Goal: Task Accomplishment & Management: Manage account settings

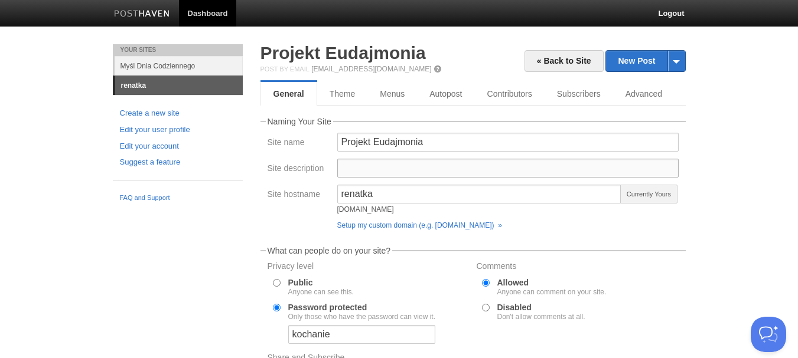
click at [363, 173] on input "Site description" at bounding box center [507, 168] width 341 height 19
type input "m"
type input "M"
click at [396, 169] on input "Site description" at bounding box center [507, 168] width 341 height 19
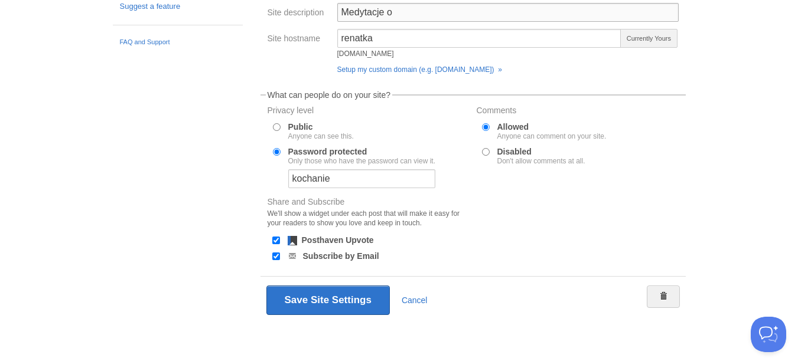
scroll to position [156, 0]
type input "M"
click at [360, 8] on input "Site description" at bounding box center [507, 11] width 341 height 19
type input "O tym, co ważne, warto rozmyślać wciąż od nowa."
click at [266, 285] on button "Save Site Settings" at bounding box center [327, 300] width 123 height 30
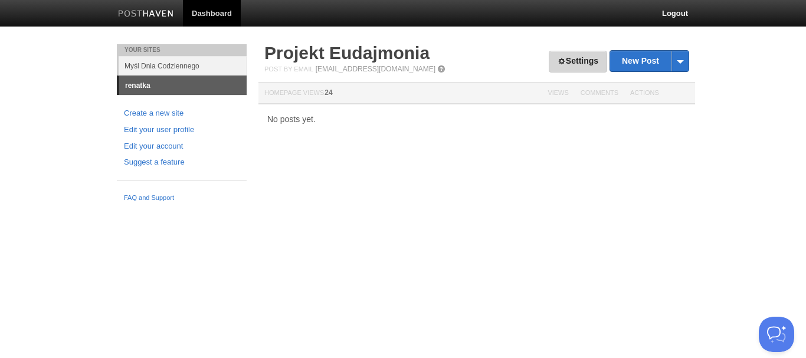
click at [565, 52] on link "Settings" at bounding box center [578, 62] width 58 height 22
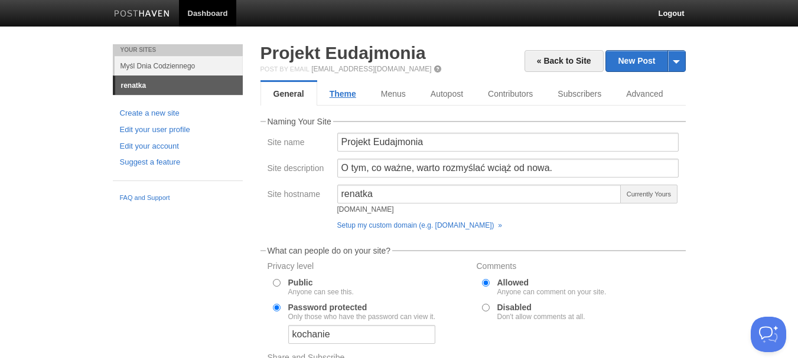
click at [346, 92] on link "Theme" at bounding box center [342, 94] width 51 height 24
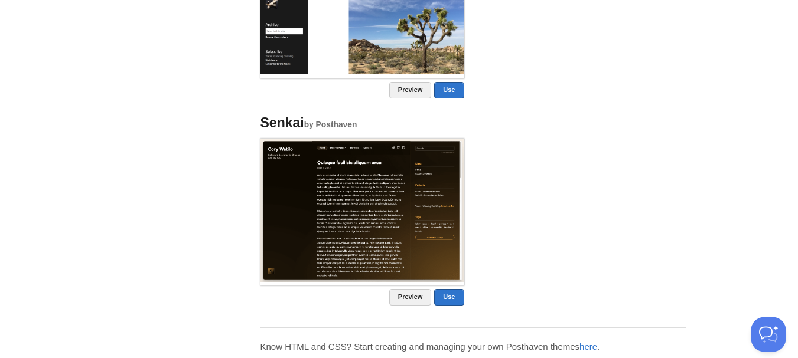
scroll to position [958, 0]
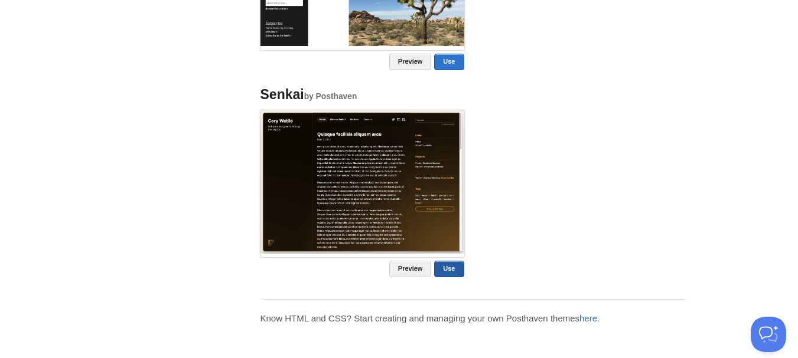
click at [446, 271] on link "Use" at bounding box center [449, 269] width 30 height 17
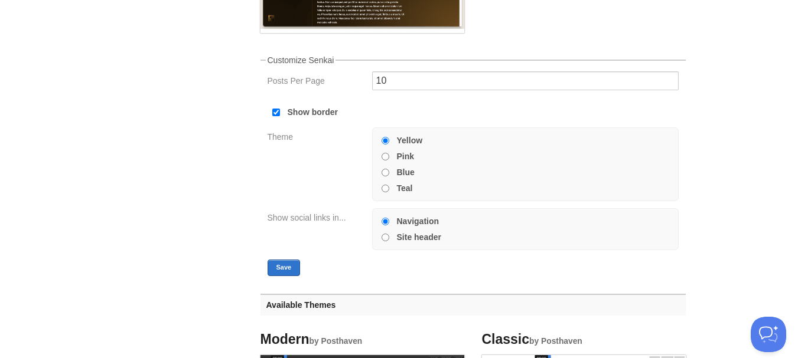
scroll to position [295, 0]
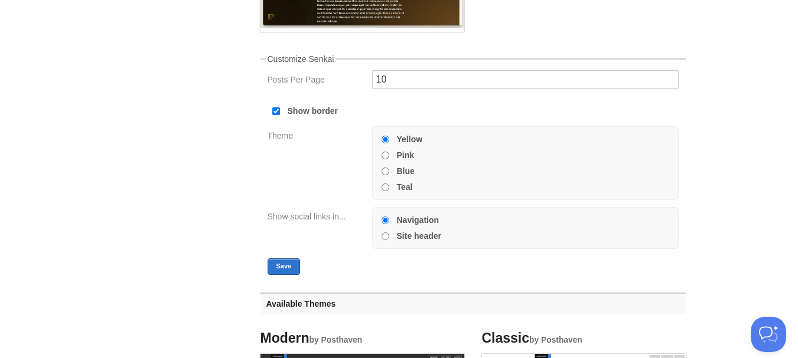
click at [385, 187] on input "Teal" at bounding box center [385, 188] width 8 height 8
radio input "true"
click at [297, 263] on button "Save" at bounding box center [283, 267] width 33 height 17
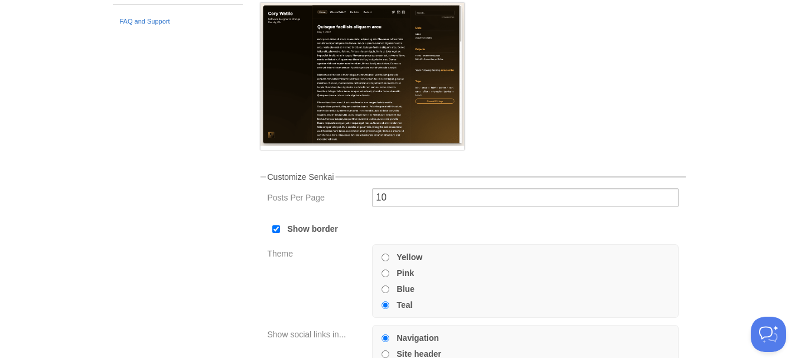
scroll to position [0, 0]
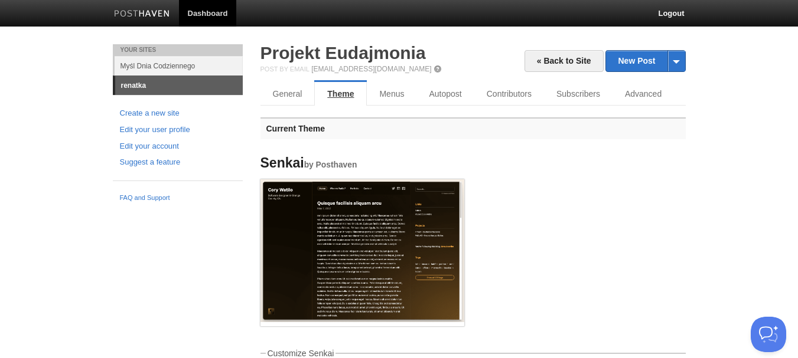
click at [341, 92] on link "Theme" at bounding box center [340, 94] width 53 height 24
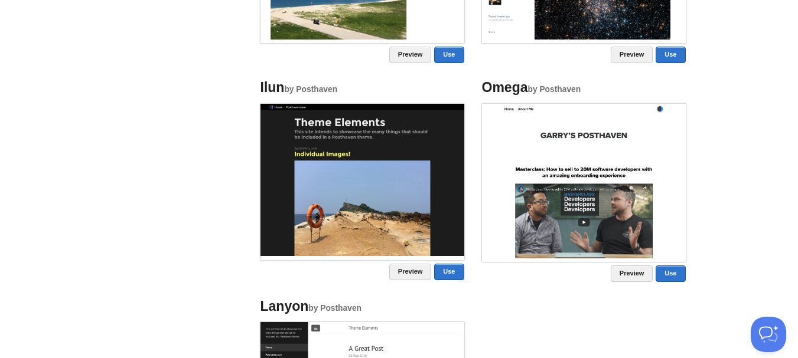
scroll to position [767, 0]
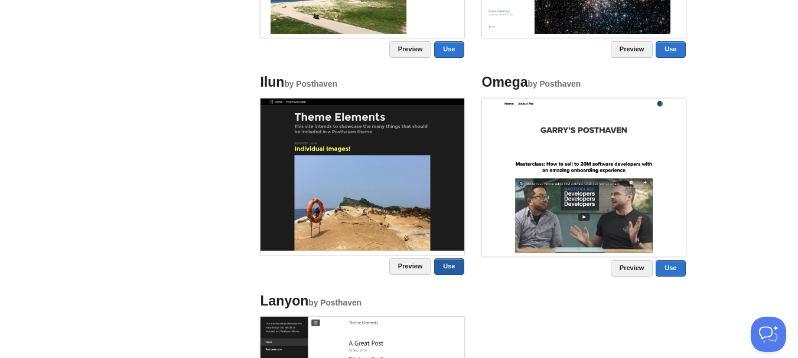
click at [445, 262] on link "Use" at bounding box center [449, 267] width 30 height 17
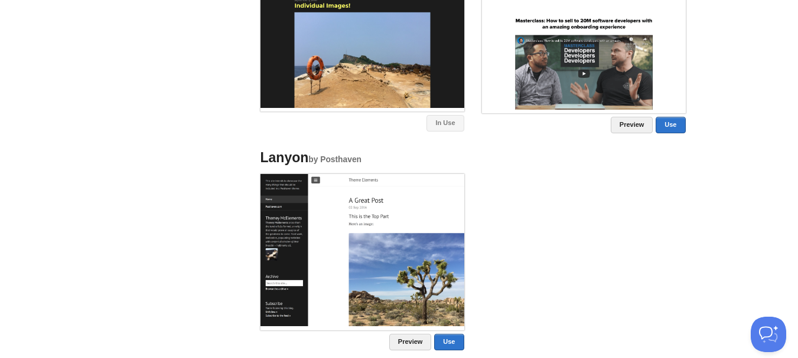
scroll to position [117, 0]
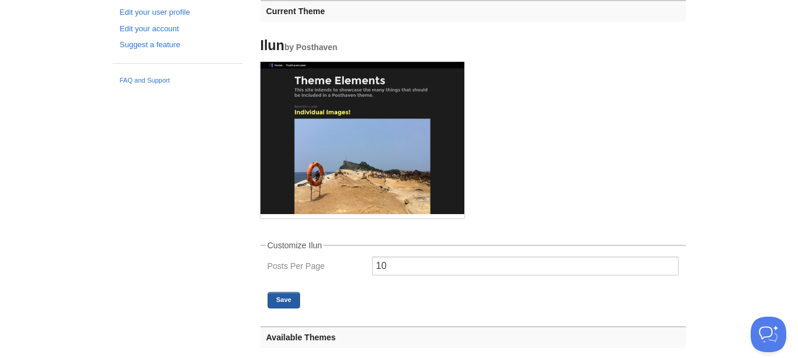
click at [287, 298] on button "Save" at bounding box center [283, 300] width 33 height 17
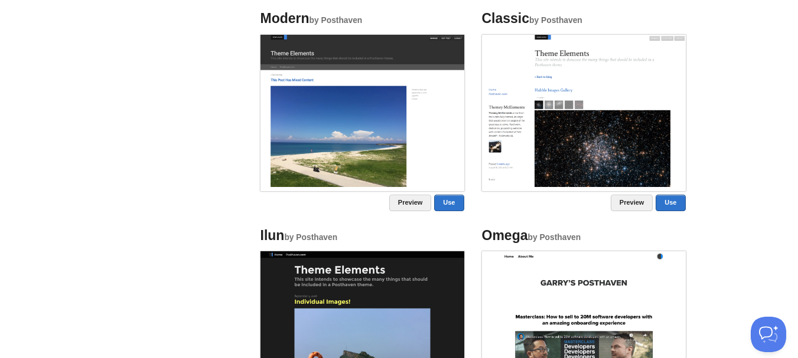
scroll to position [472, 0]
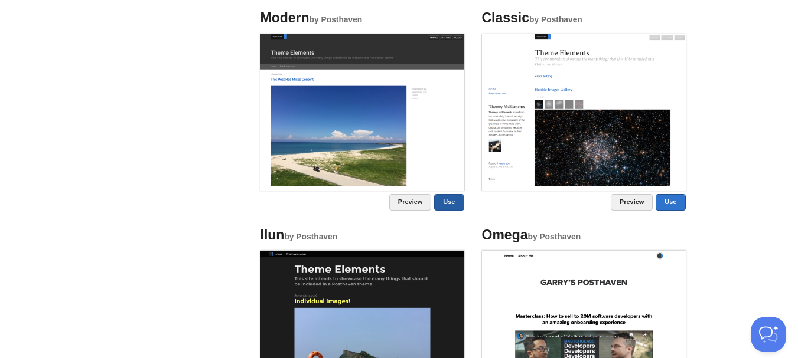
click at [437, 202] on link "Use" at bounding box center [449, 202] width 30 height 17
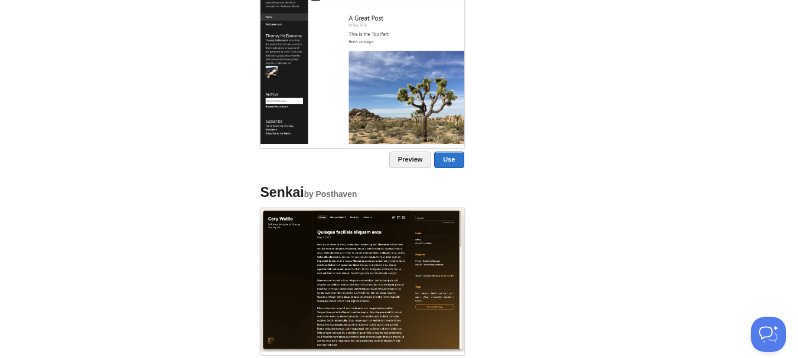
scroll to position [996, 0]
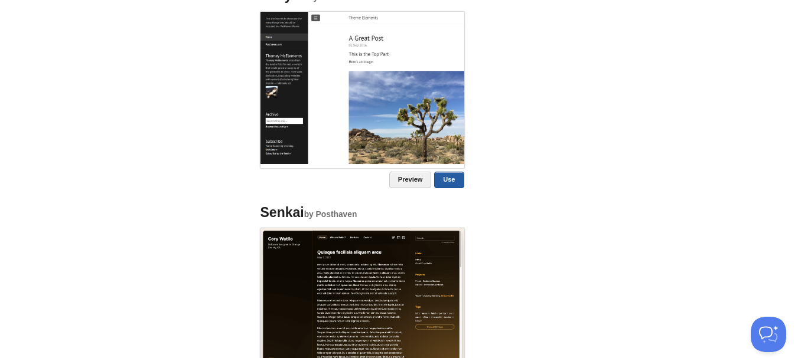
click at [441, 186] on link "Use" at bounding box center [449, 180] width 30 height 17
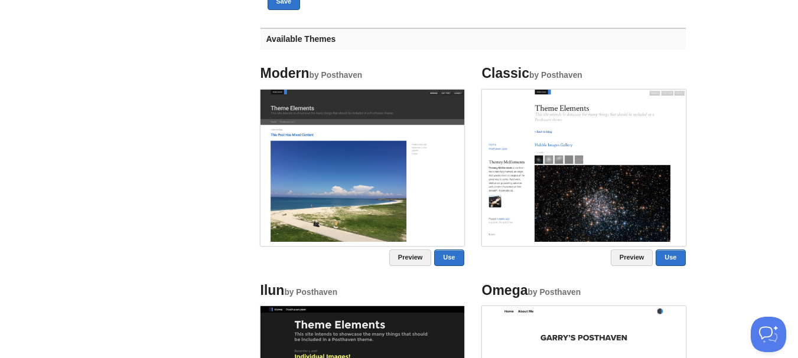
scroll to position [649, 0]
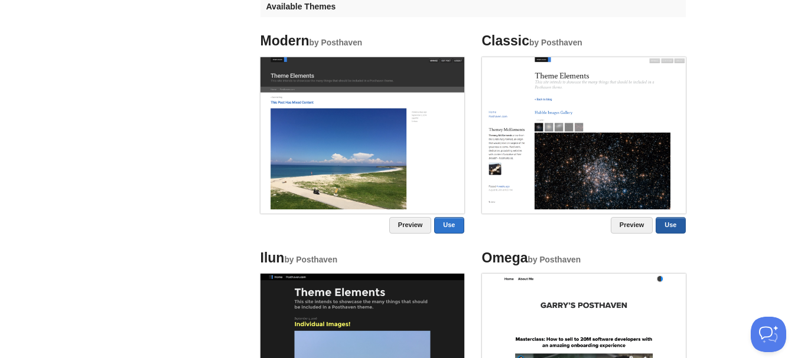
click at [673, 225] on link "Use" at bounding box center [670, 225] width 30 height 17
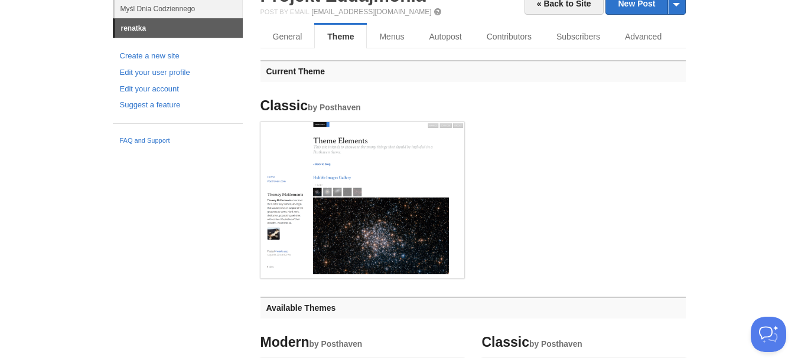
scroll to position [0, 0]
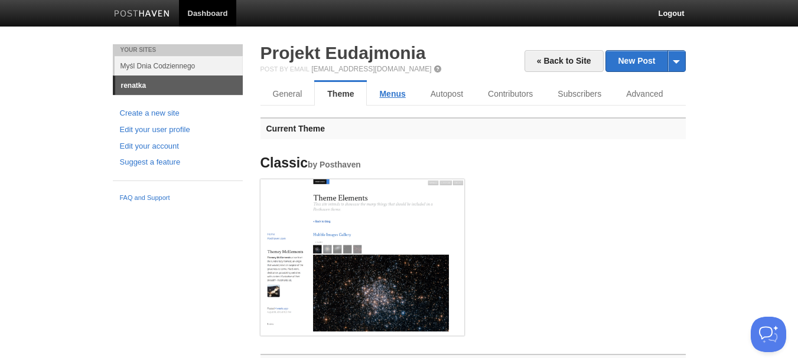
click at [404, 100] on link "Menus" at bounding box center [392, 94] width 51 height 24
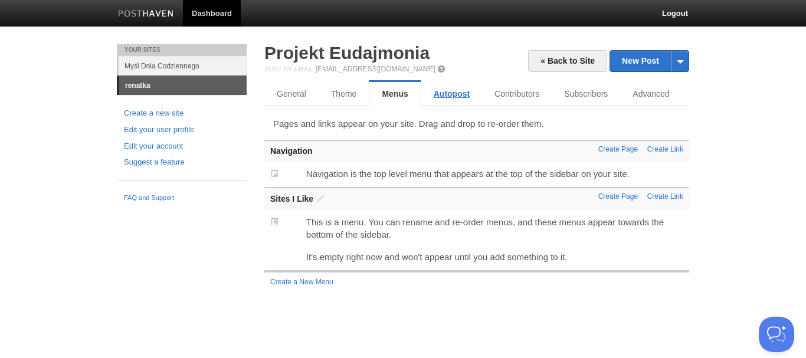
click at [426, 96] on link "Autopost" at bounding box center [451, 94] width 61 height 24
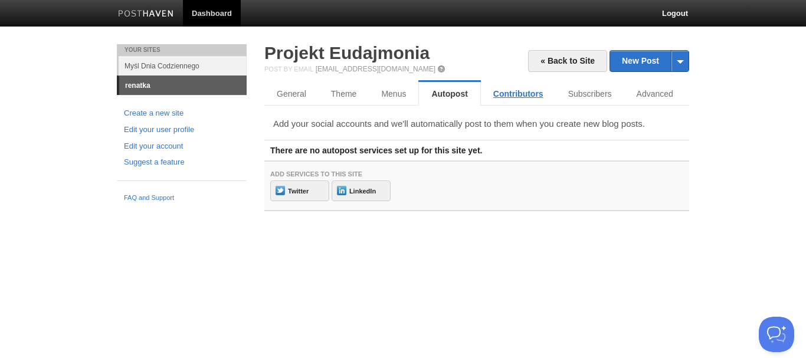
click at [511, 89] on link "Contributors" at bounding box center [518, 94] width 75 height 24
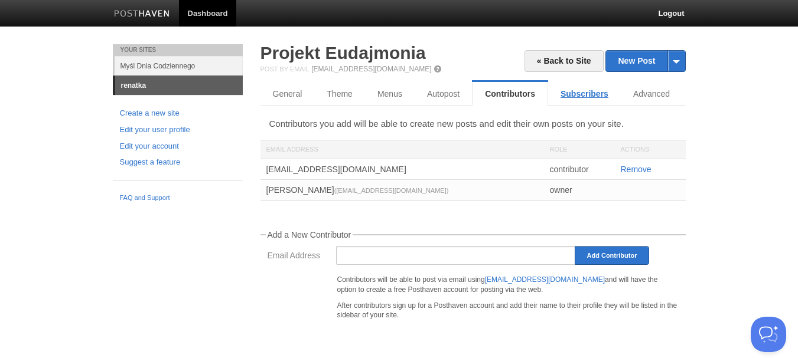
click at [569, 95] on link "Subscribers" at bounding box center [584, 94] width 73 height 24
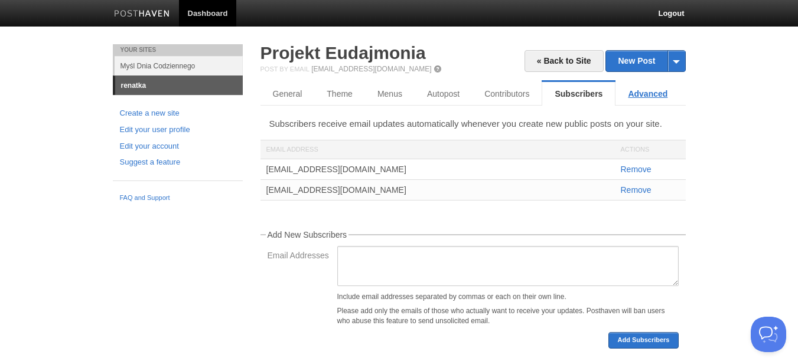
click at [627, 89] on link "Advanced" at bounding box center [647, 94] width 64 height 24
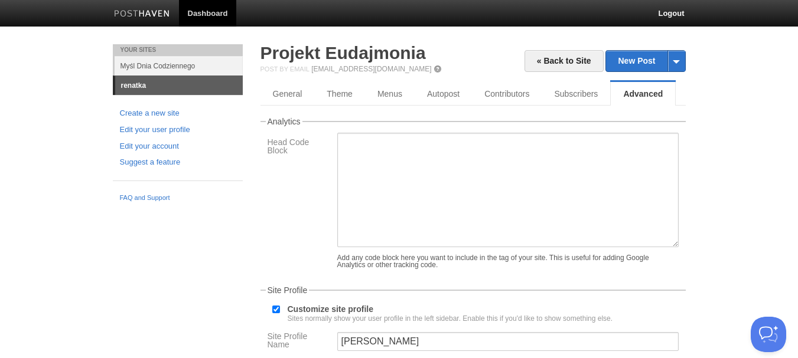
click at [285, 93] on link "General" at bounding box center [287, 94] width 55 height 24
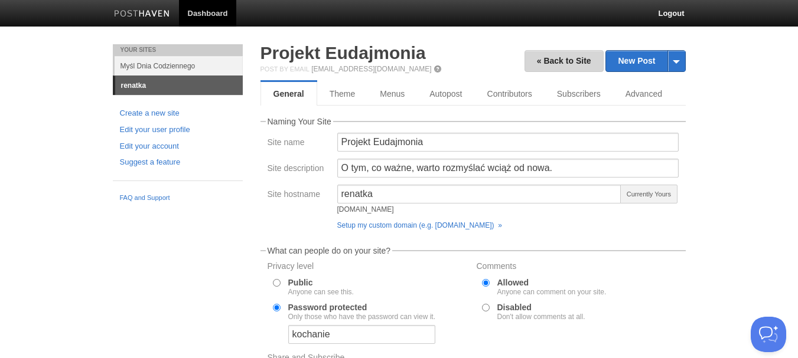
click at [574, 58] on link "« Back to Site" at bounding box center [563, 61] width 79 height 22
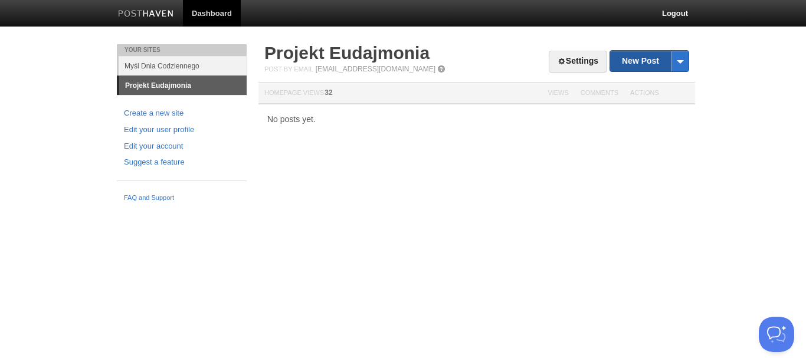
click at [624, 61] on link "New Post" at bounding box center [649, 61] width 79 height 21
